Goal: Task Accomplishment & Management: Manage account settings

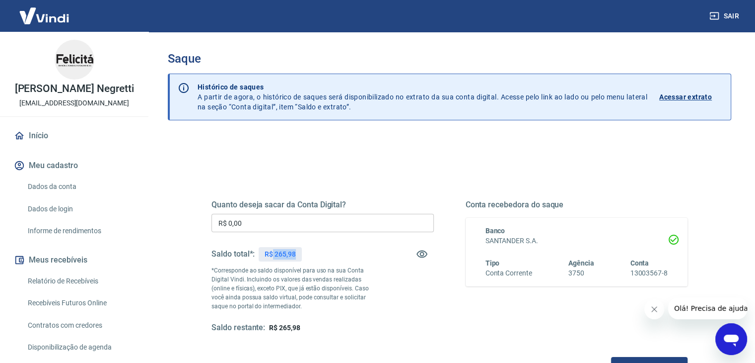
drag, startPoint x: 297, startPoint y: 253, endPoint x: 272, endPoint y: 255, distance: 24.9
click at [272, 255] on div "R$ 265,98" at bounding box center [280, 254] width 43 height 14
copy p "265,98"
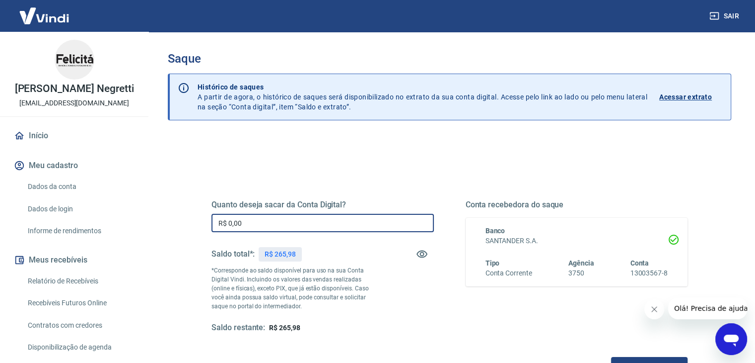
drag, startPoint x: 268, startPoint y: 219, endPoint x: 66, endPoint y: 213, distance: 202.8
click at [67, 214] on div "Sair [PERSON_NAME] Negretti [EMAIL_ADDRESS][DOMAIN_NAME] Início Meu cadastro Da…" at bounding box center [377, 181] width 755 height 363
paste input "265,98"
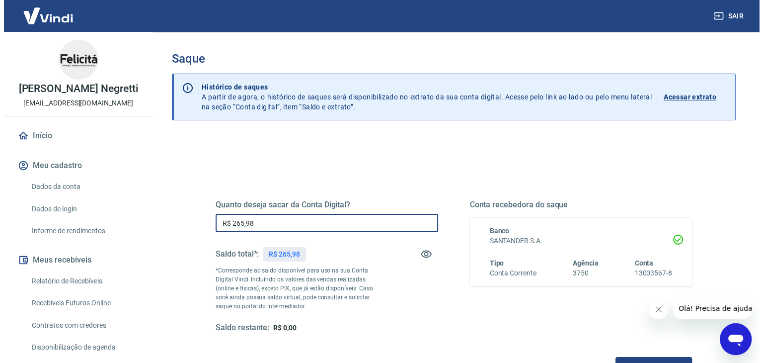
scroll to position [128, 0]
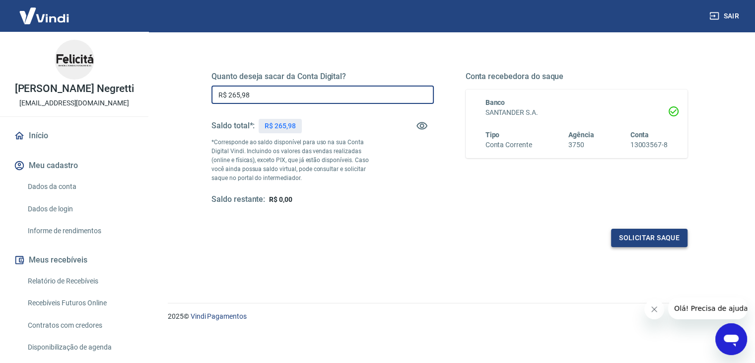
type input "R$ 265,98"
click at [645, 241] on button "Solicitar saque" at bounding box center [649, 237] width 76 height 18
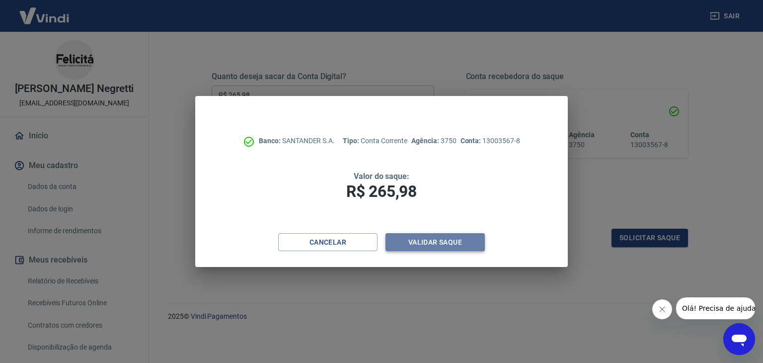
click at [458, 246] on button "Validar saque" at bounding box center [434, 242] width 99 height 18
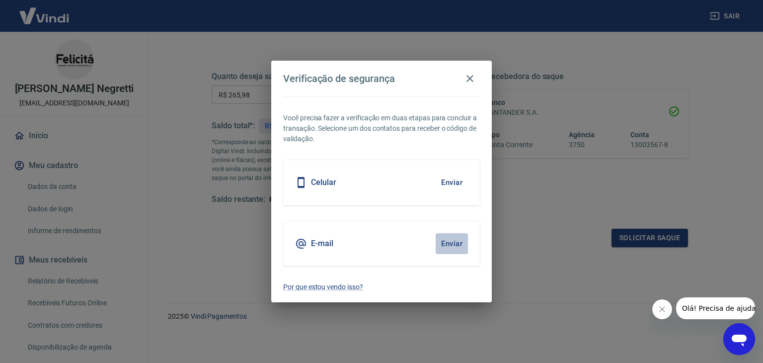
click at [454, 239] on button "Enviar" at bounding box center [452, 243] width 32 height 21
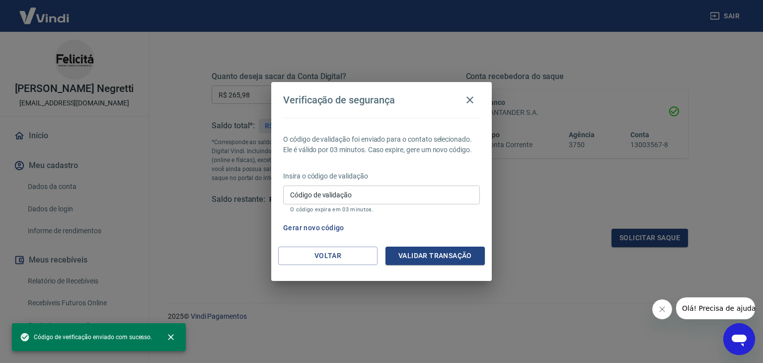
click at [381, 199] on input "Código de validação" at bounding box center [381, 194] width 197 height 18
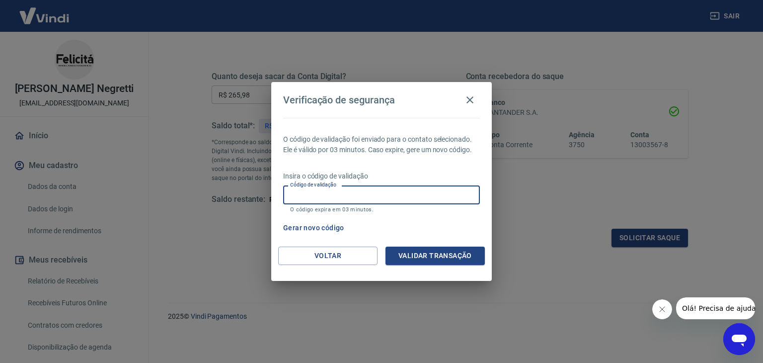
paste input "368208"
type input "368208"
click at [449, 253] on button "Validar transação" at bounding box center [434, 255] width 99 height 18
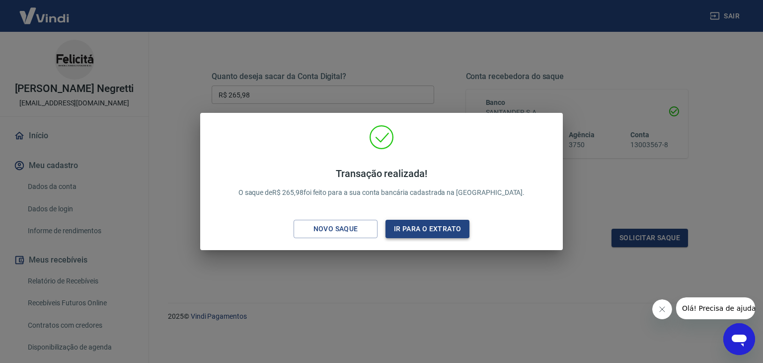
click at [429, 232] on button "Ir para o extrato" at bounding box center [427, 229] width 84 height 18
